Goal: Transaction & Acquisition: Purchase product/service

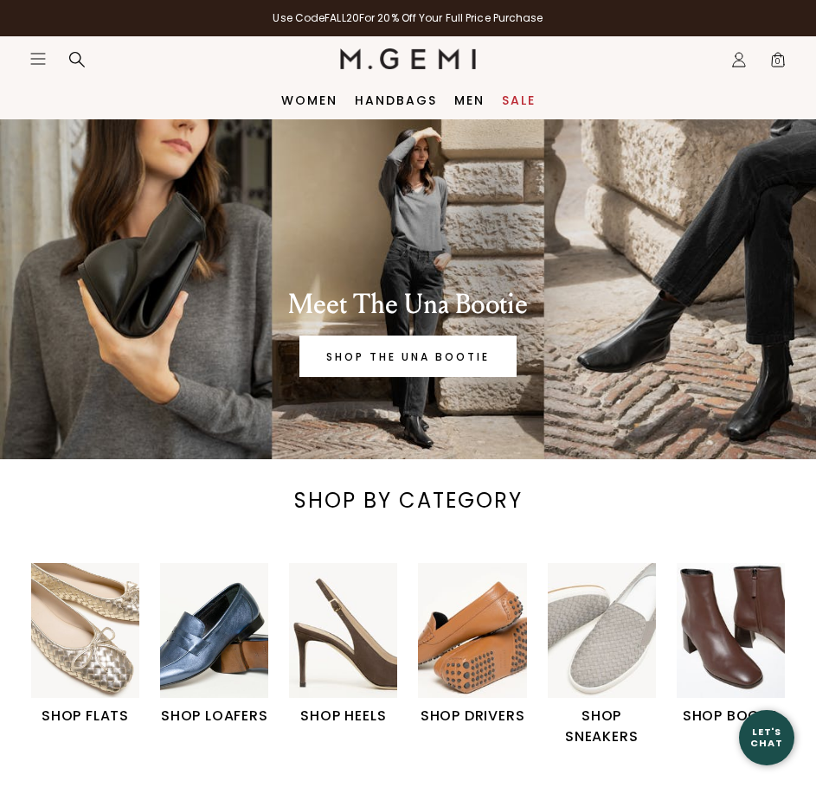
click at [416, 332] on div "Meet The Una Bootie SHOP THE UNA BOOTIE" at bounding box center [408, 339] width 649 height 104
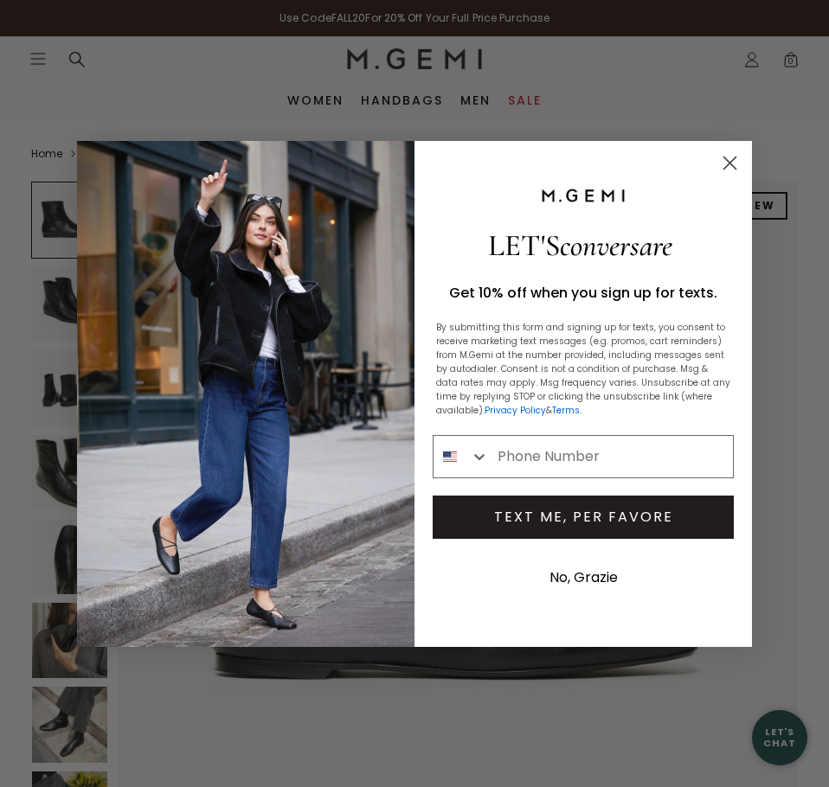
click at [727, 165] on icon "Close dialog" at bounding box center [730, 163] width 12 height 12
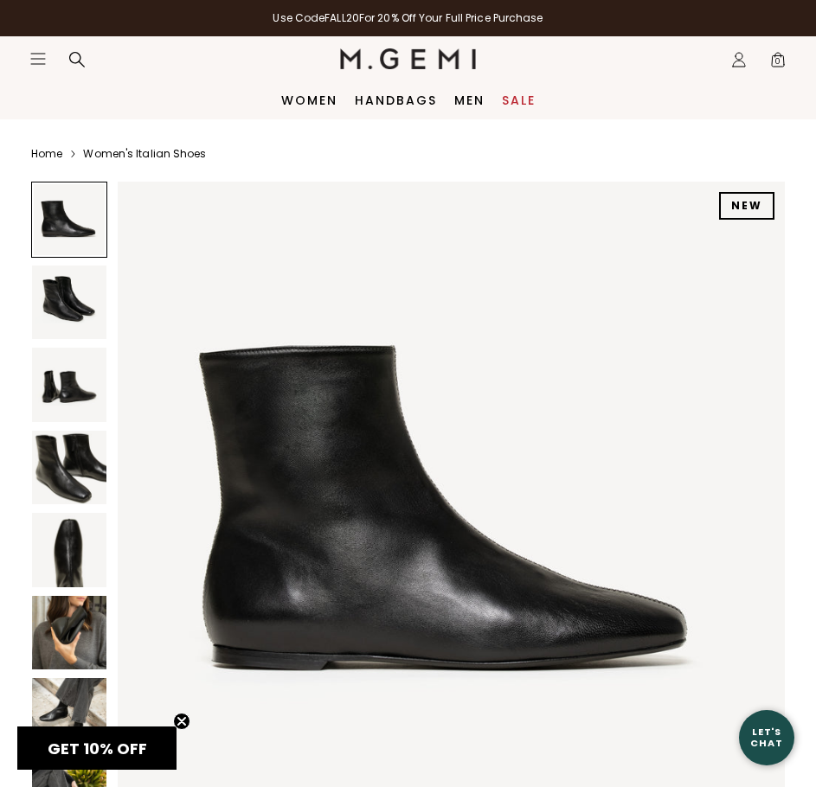
click at [69, 321] on img at bounding box center [69, 303] width 74 height 74
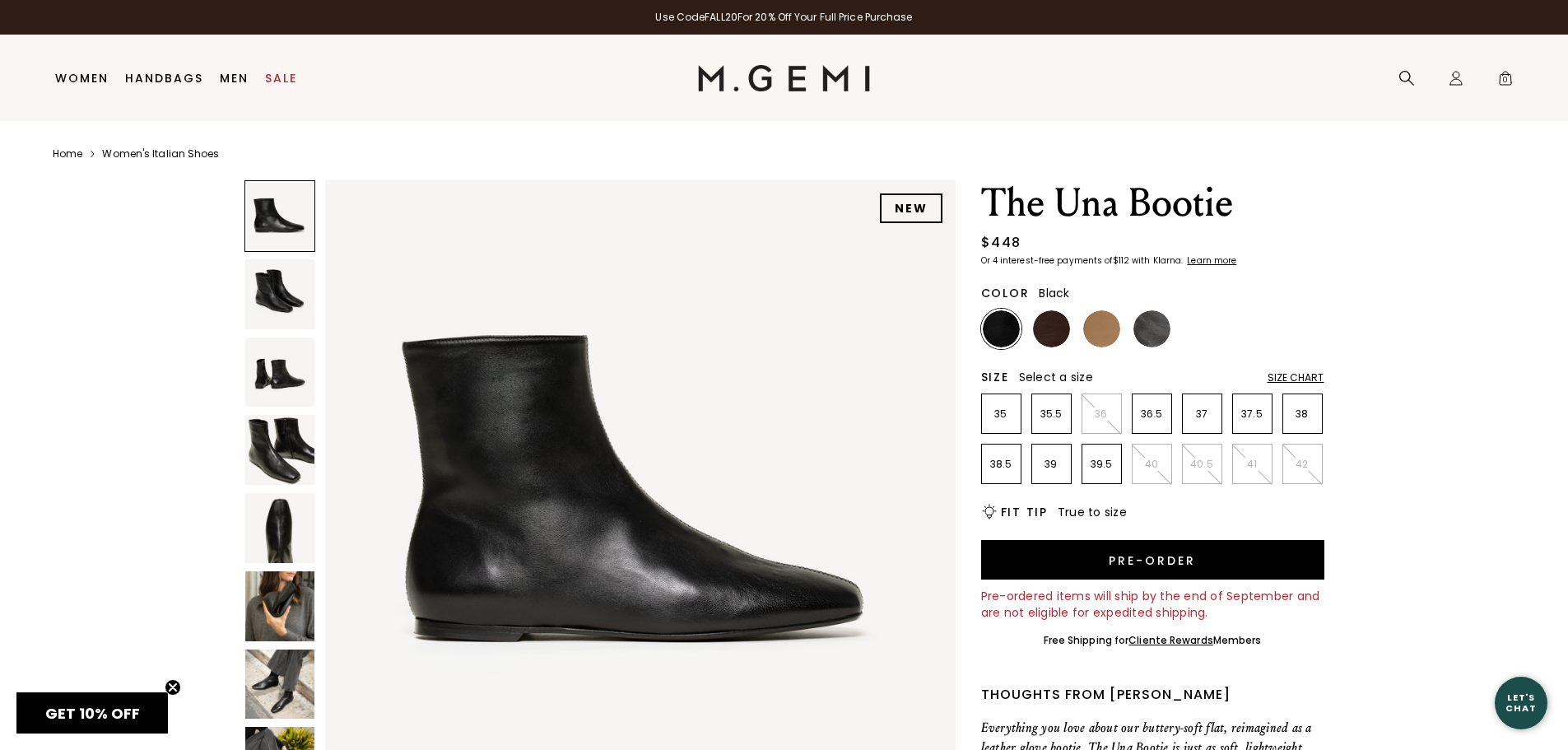
click at [292, 688] on img at bounding box center [281, 684] width 70 height 70
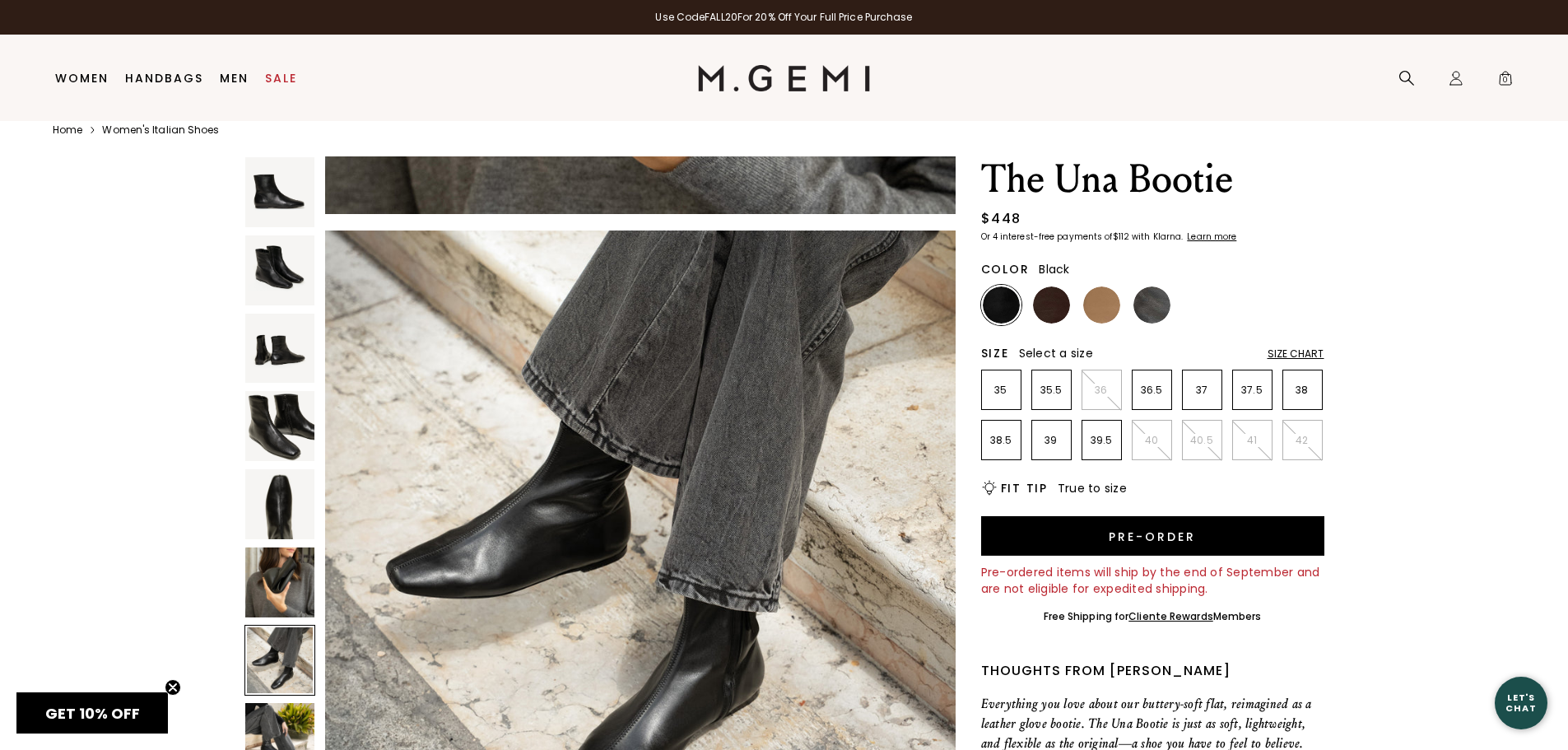
scroll to position [34, 0]
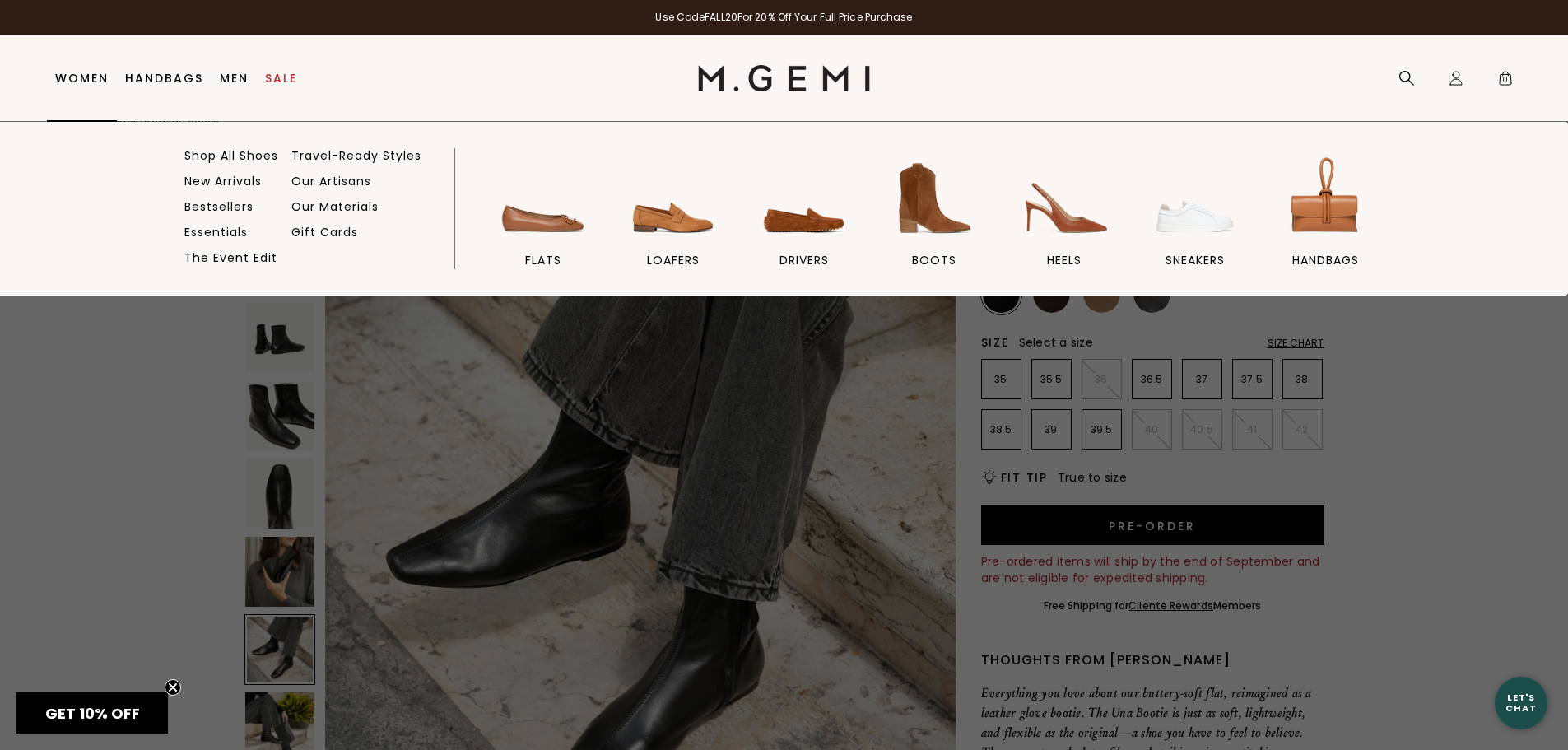
click at [102, 82] on link "Women" at bounding box center [82, 78] width 53 height 13
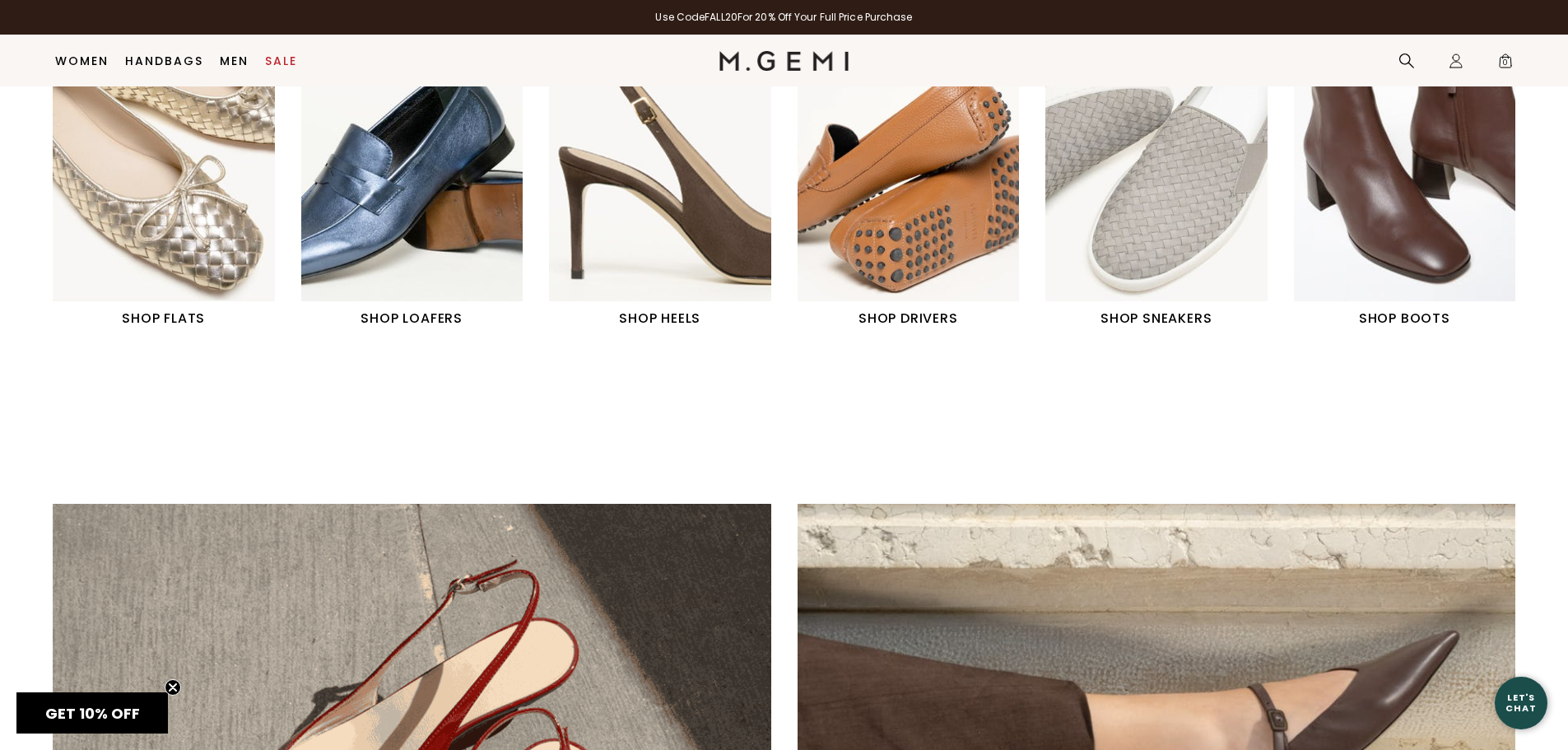
scroll to position [1283, 0]
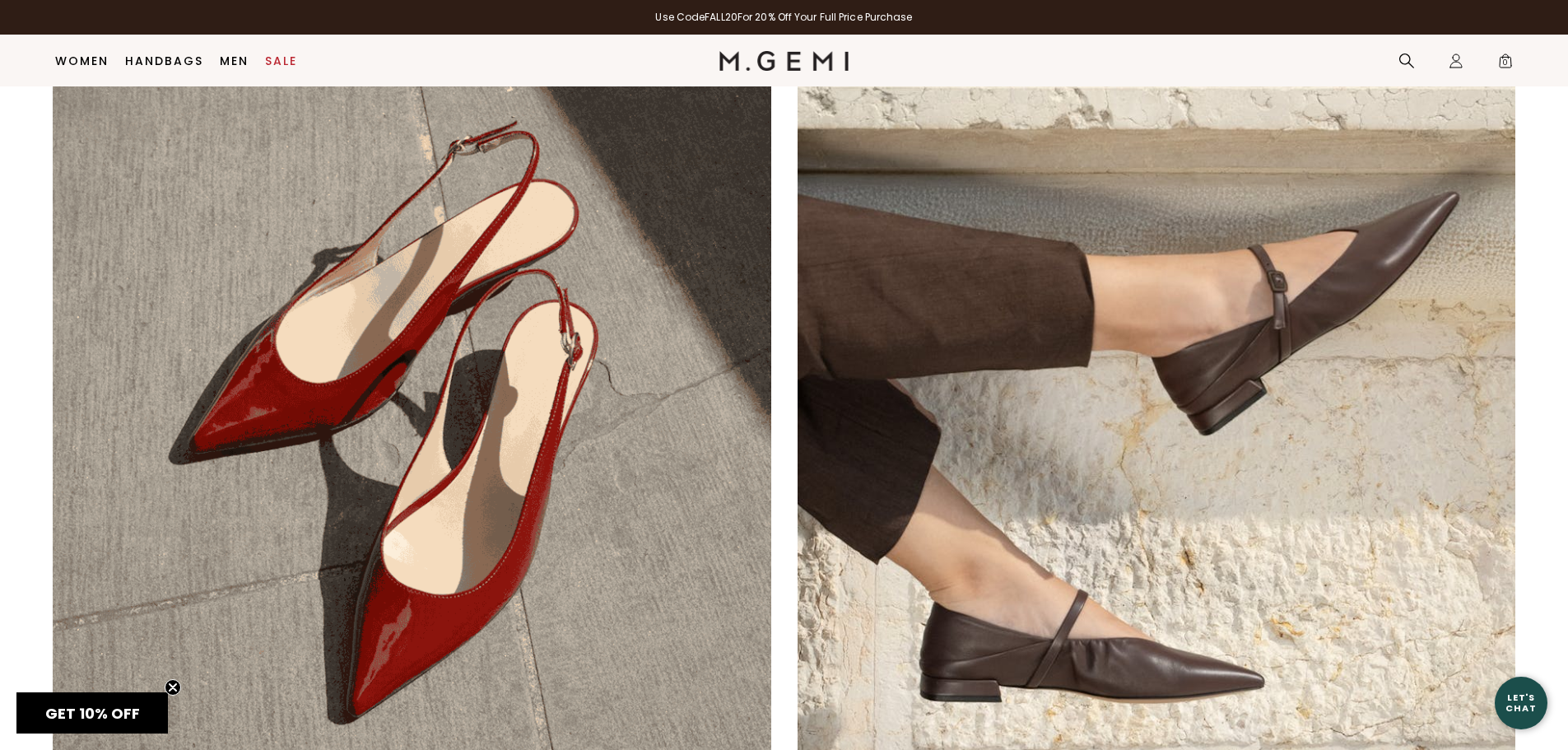
click at [601, 365] on img at bounding box center [411, 424] width 718 height 719
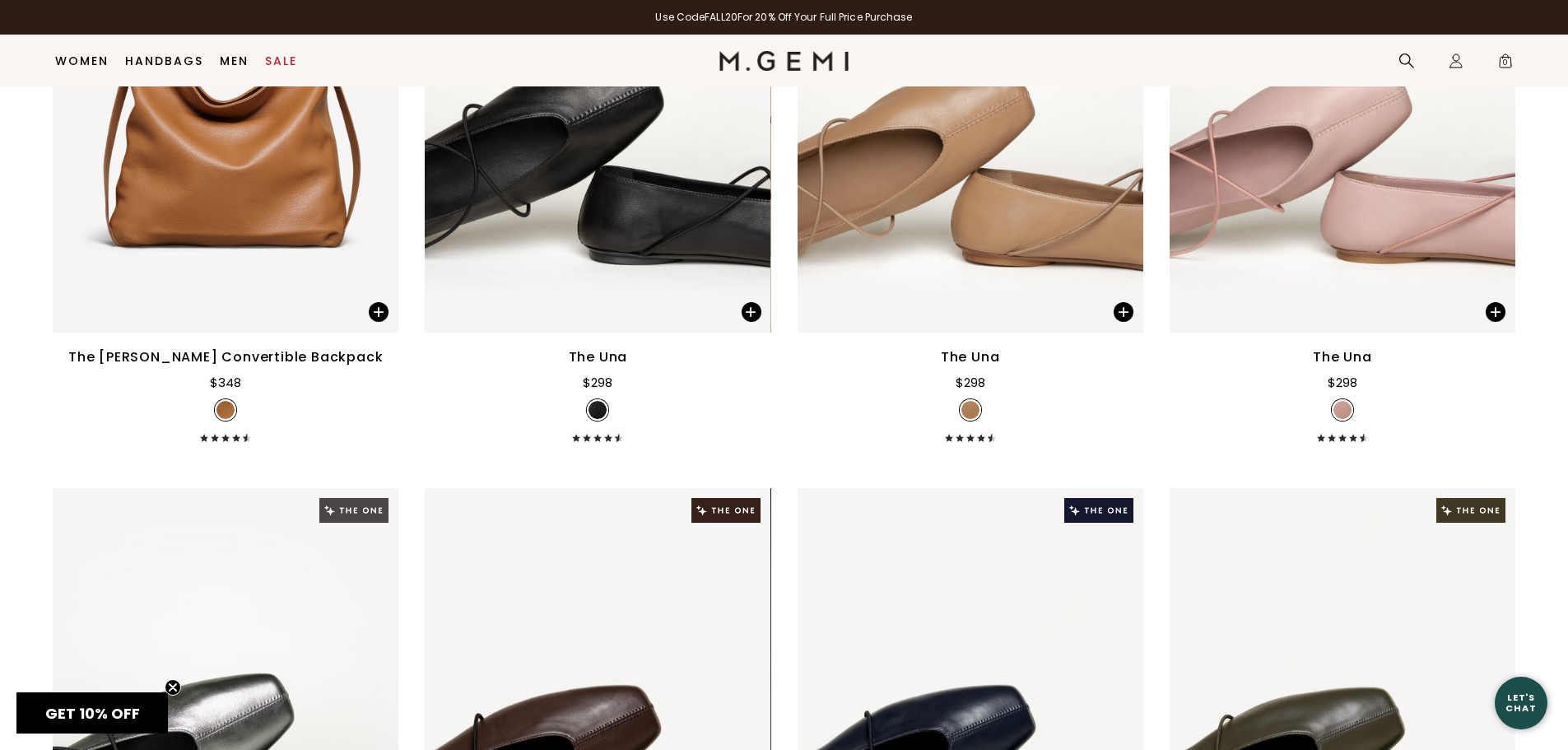
scroll to position [844, 0]
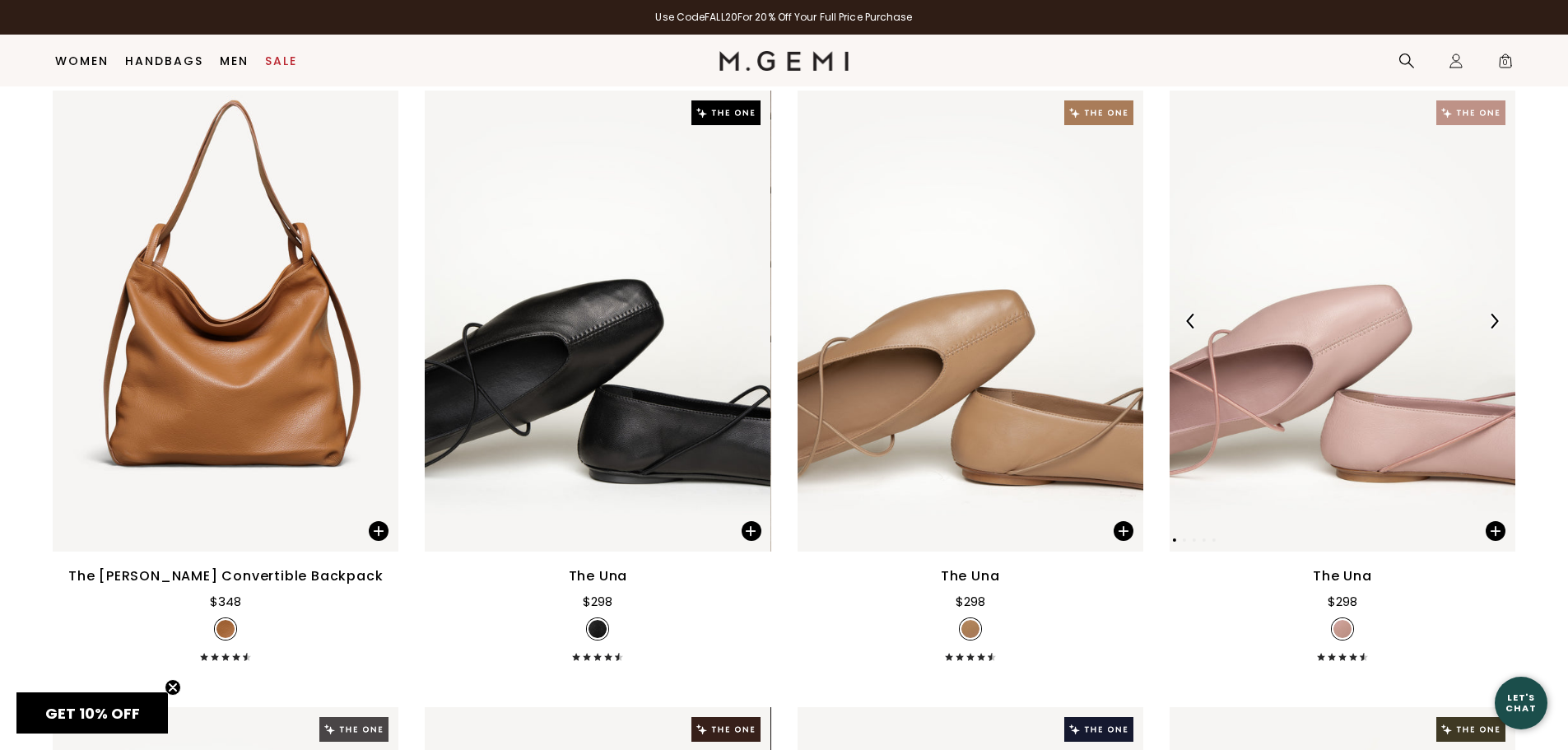
click at [1436, 495] on img at bounding box center [1342, 321] width 345 height 461
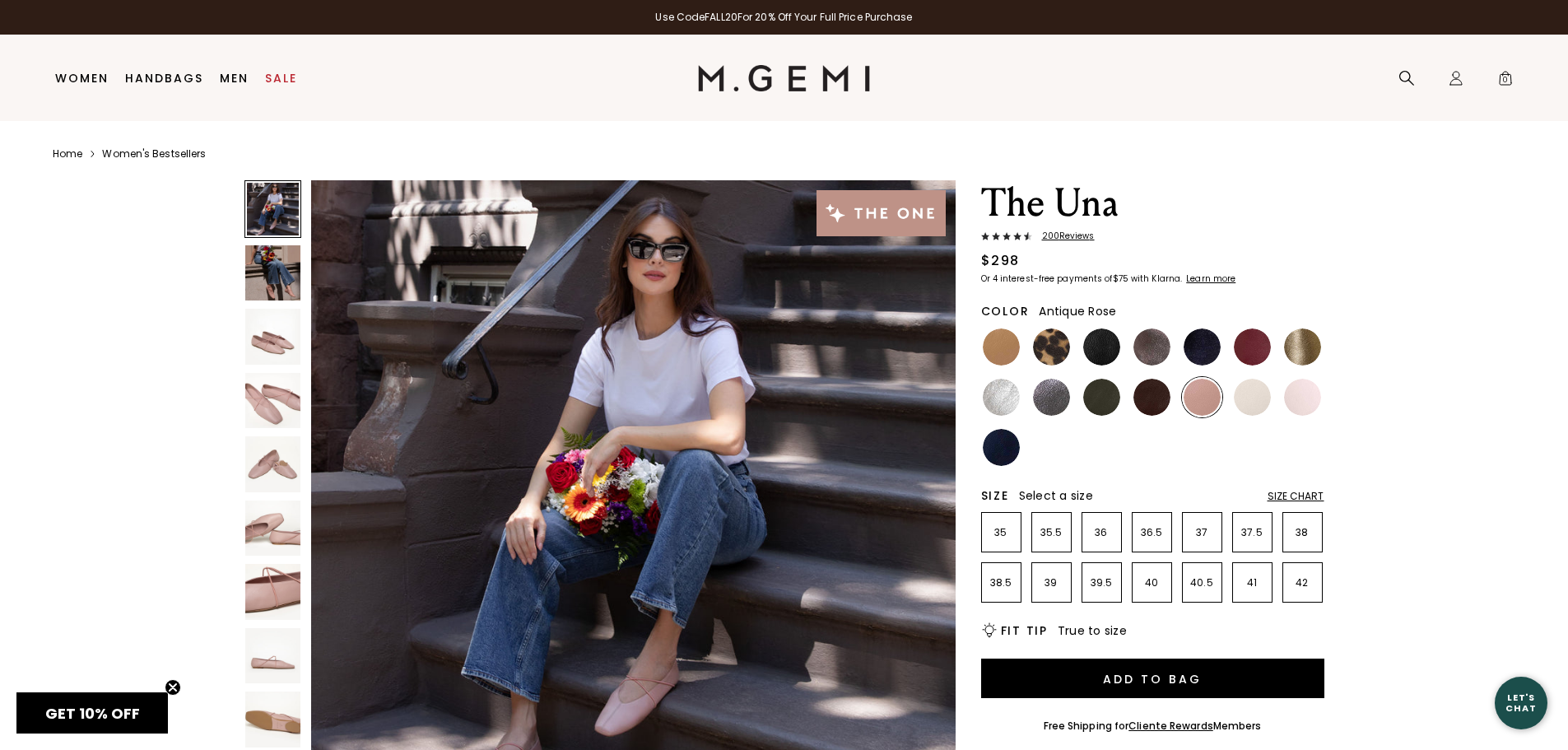
click at [282, 285] on img at bounding box center [273, 273] width 56 height 56
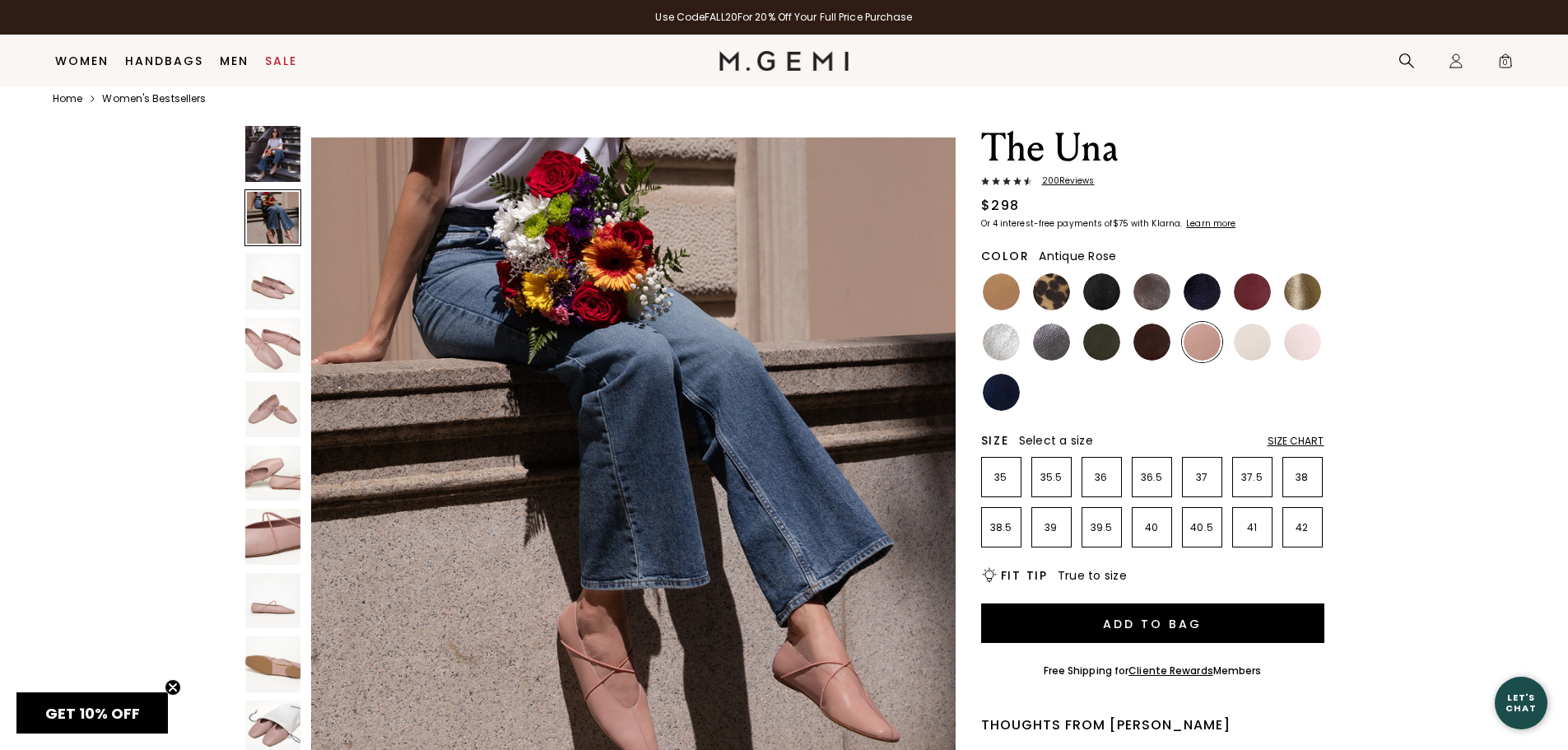
scroll to position [34, 0]
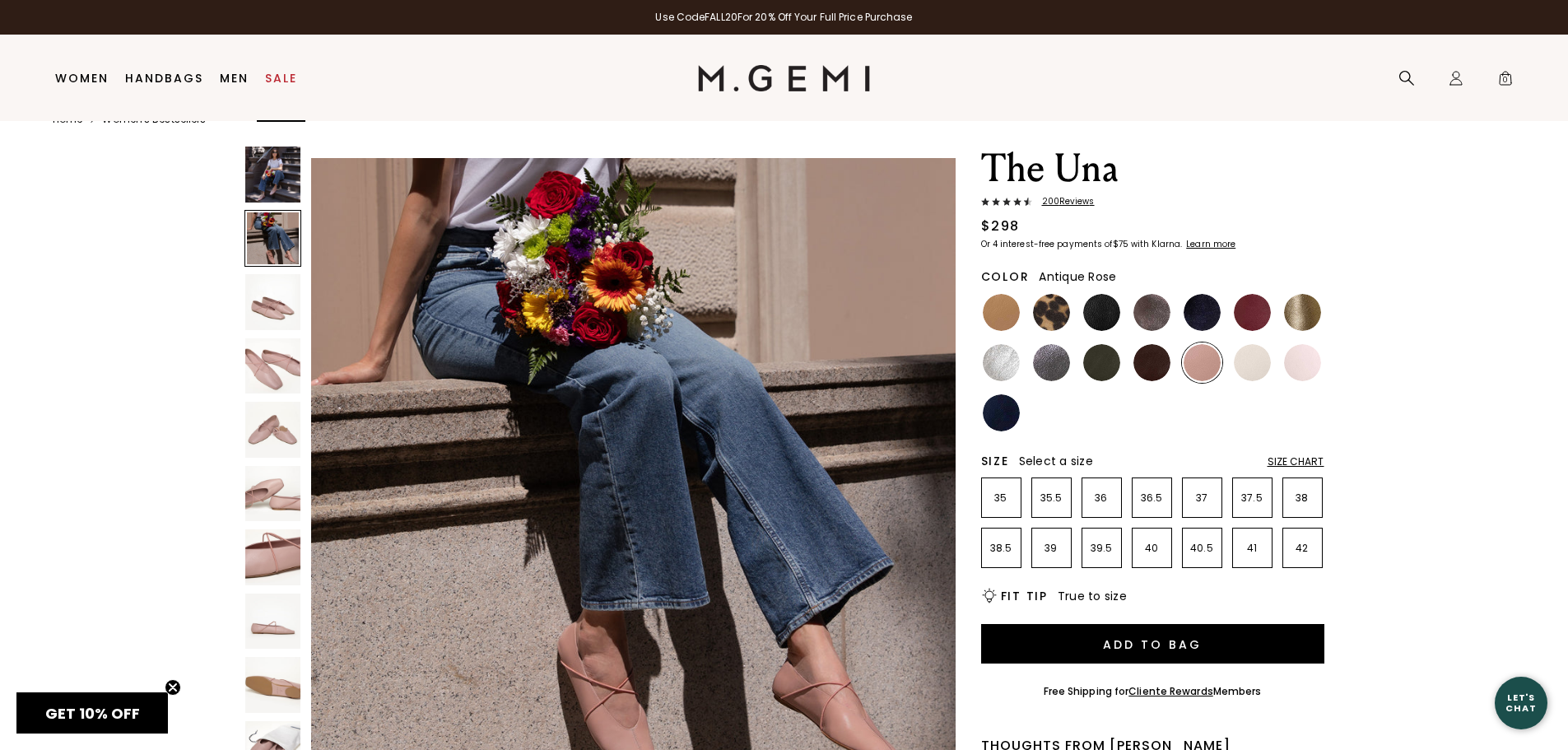
click at [285, 81] on link "Sale" at bounding box center [282, 78] width 32 height 13
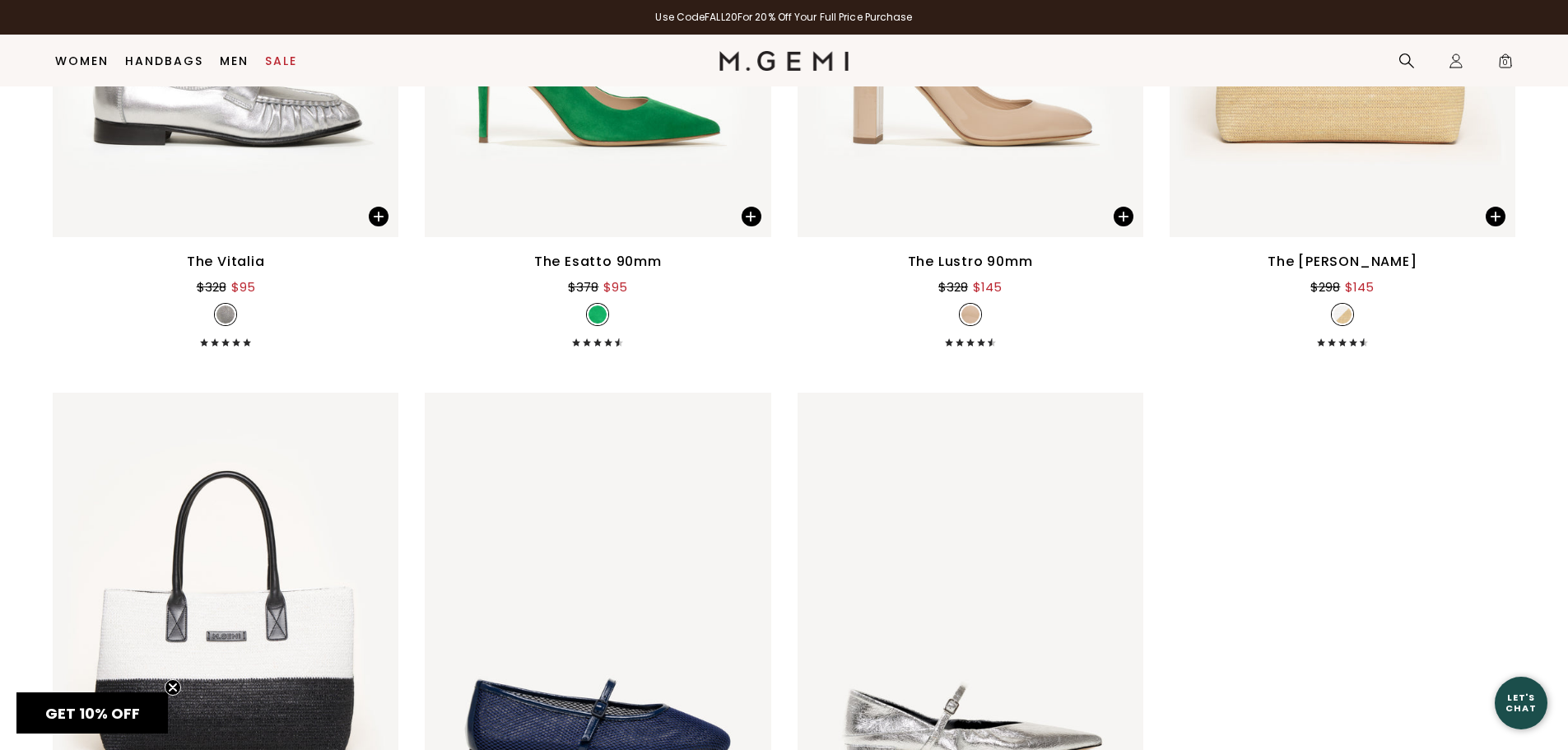
scroll to position [13137, 0]
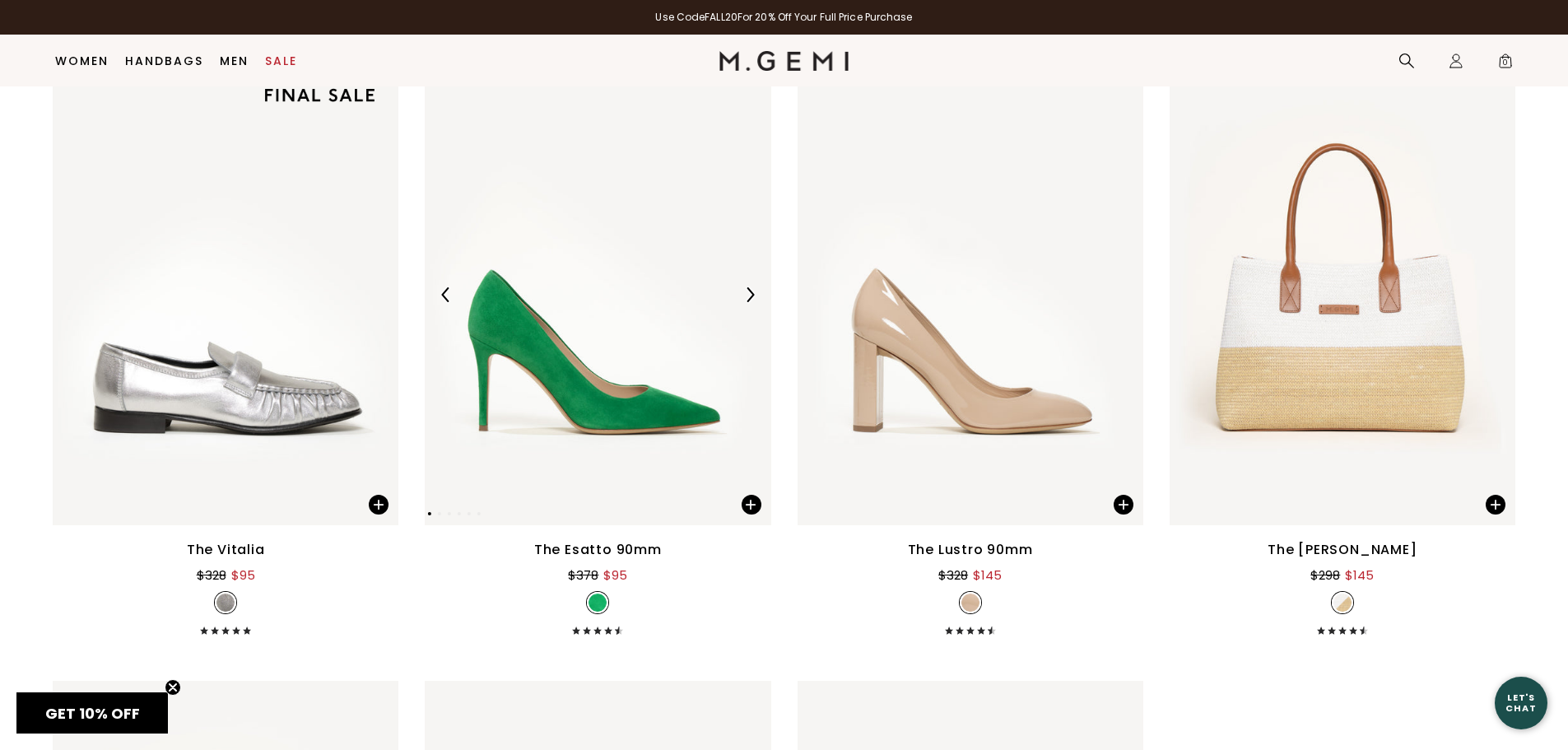
click at [551, 385] on img at bounding box center [597, 294] width 345 height 461
